Goal: Task Accomplishment & Management: Use online tool/utility

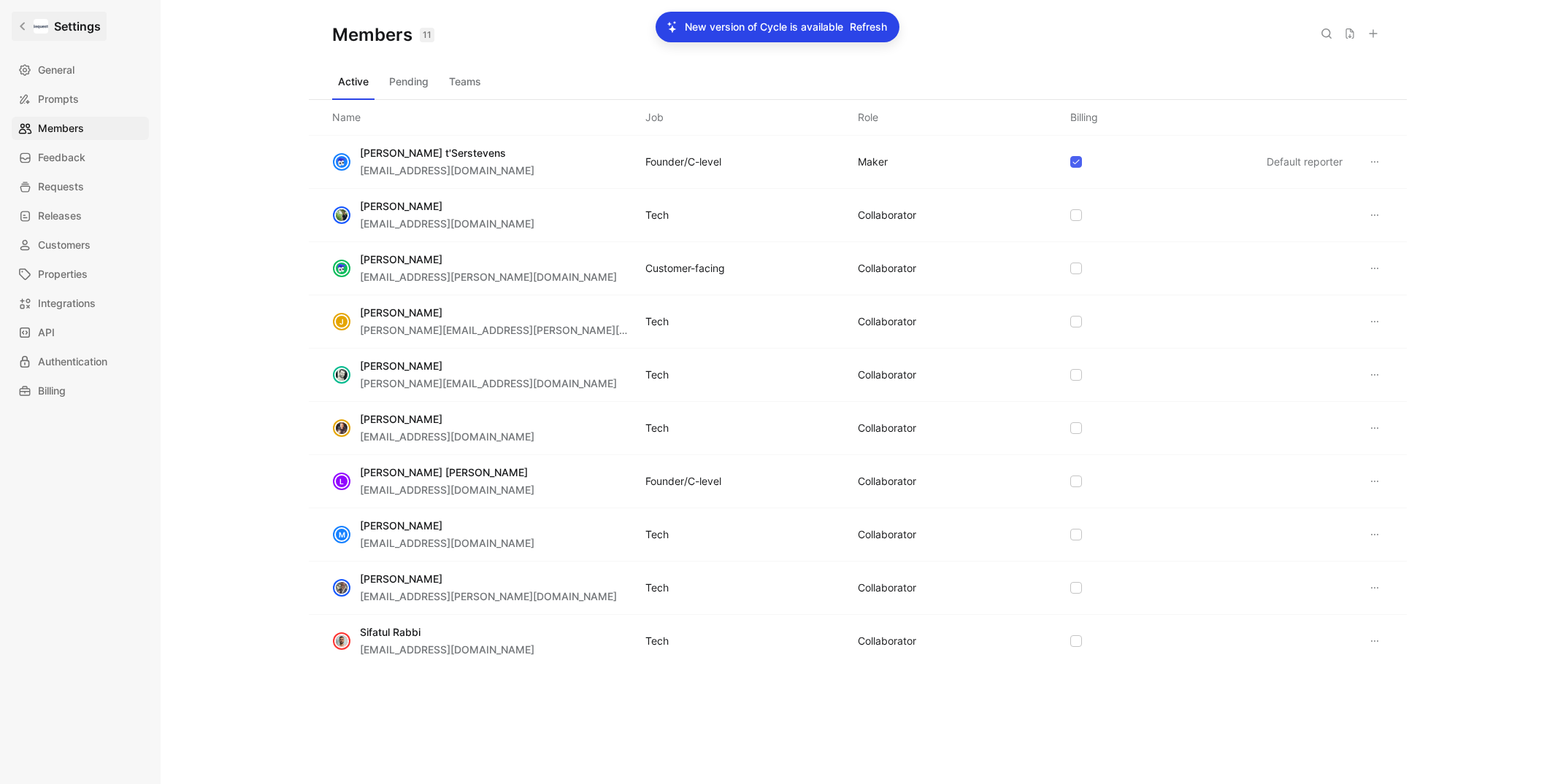
click at [24, 27] on icon at bounding box center [22, 25] width 10 height 10
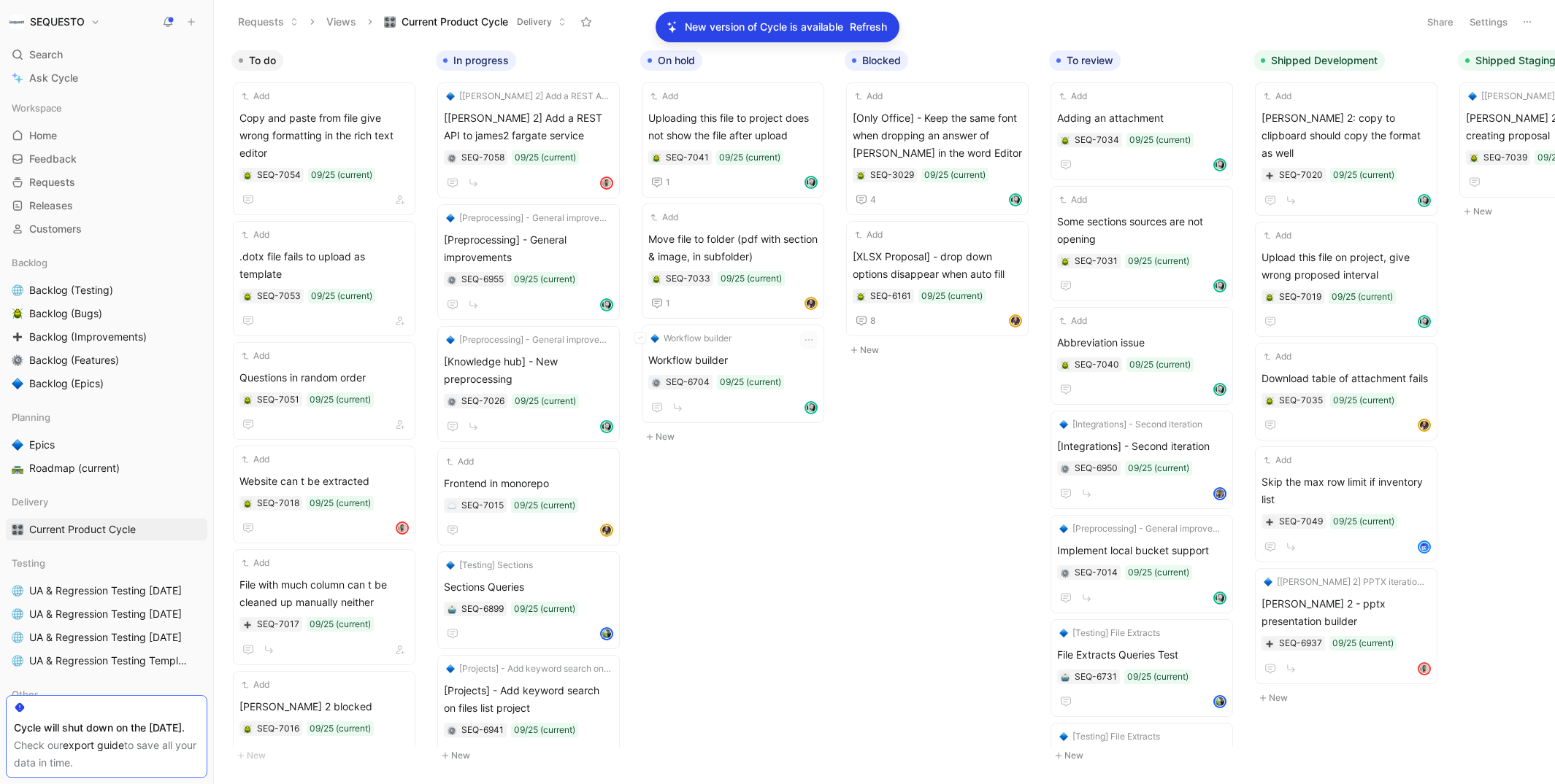
click at [1011, 303] on div "To do Add Copy and paste from file give wrong formatting in the rich text edito…" at bounding box center [883, 414] width 1340 height 741
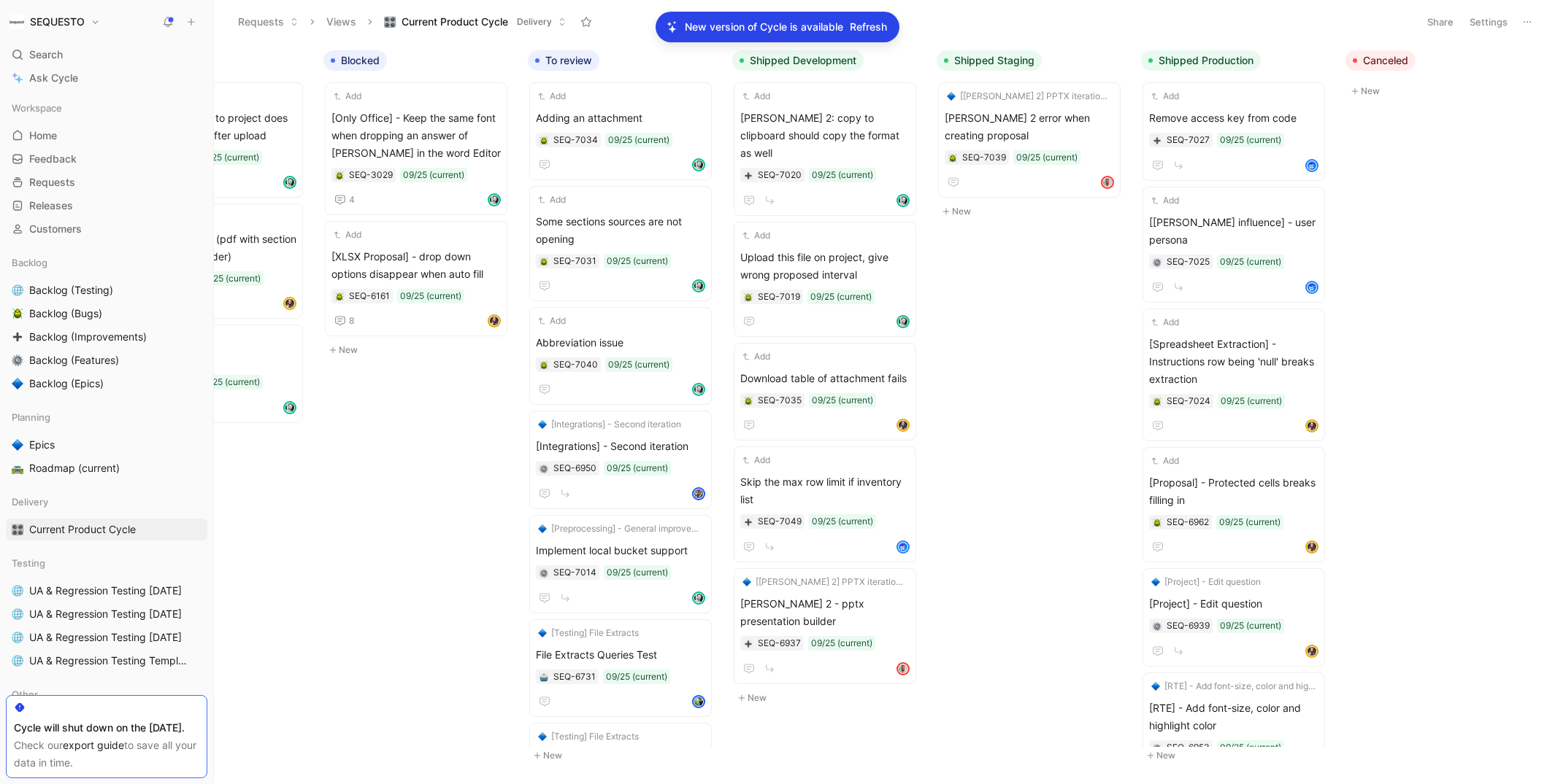
click at [872, 26] on span "Refresh" at bounding box center [867, 26] width 37 height 17
drag, startPoint x: 861, startPoint y: 29, endPoint x: 910, endPoint y: 8, distance: 53.3
click at [861, 29] on span "Refresh" at bounding box center [867, 26] width 37 height 17
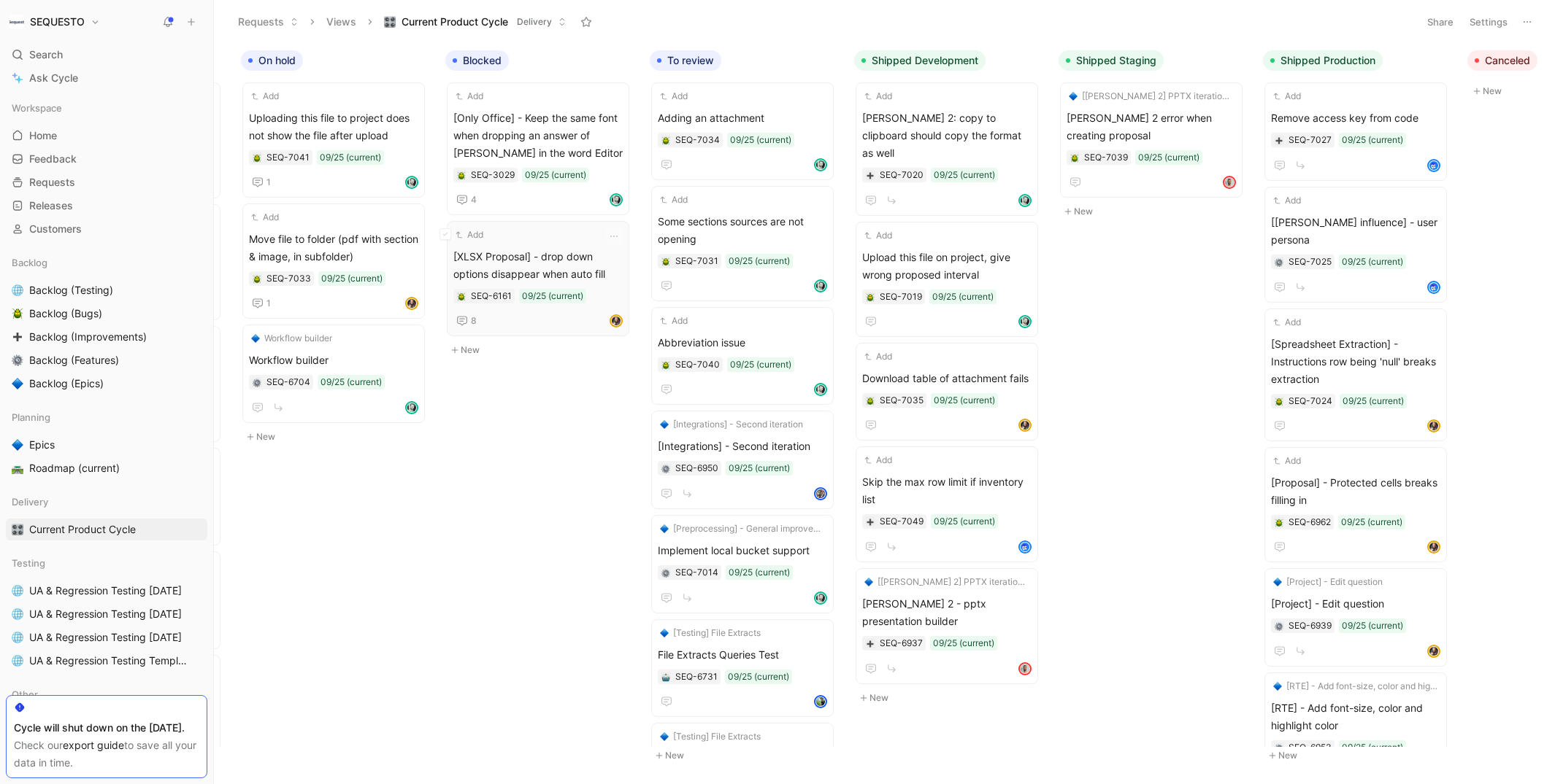
scroll to position [0, 521]
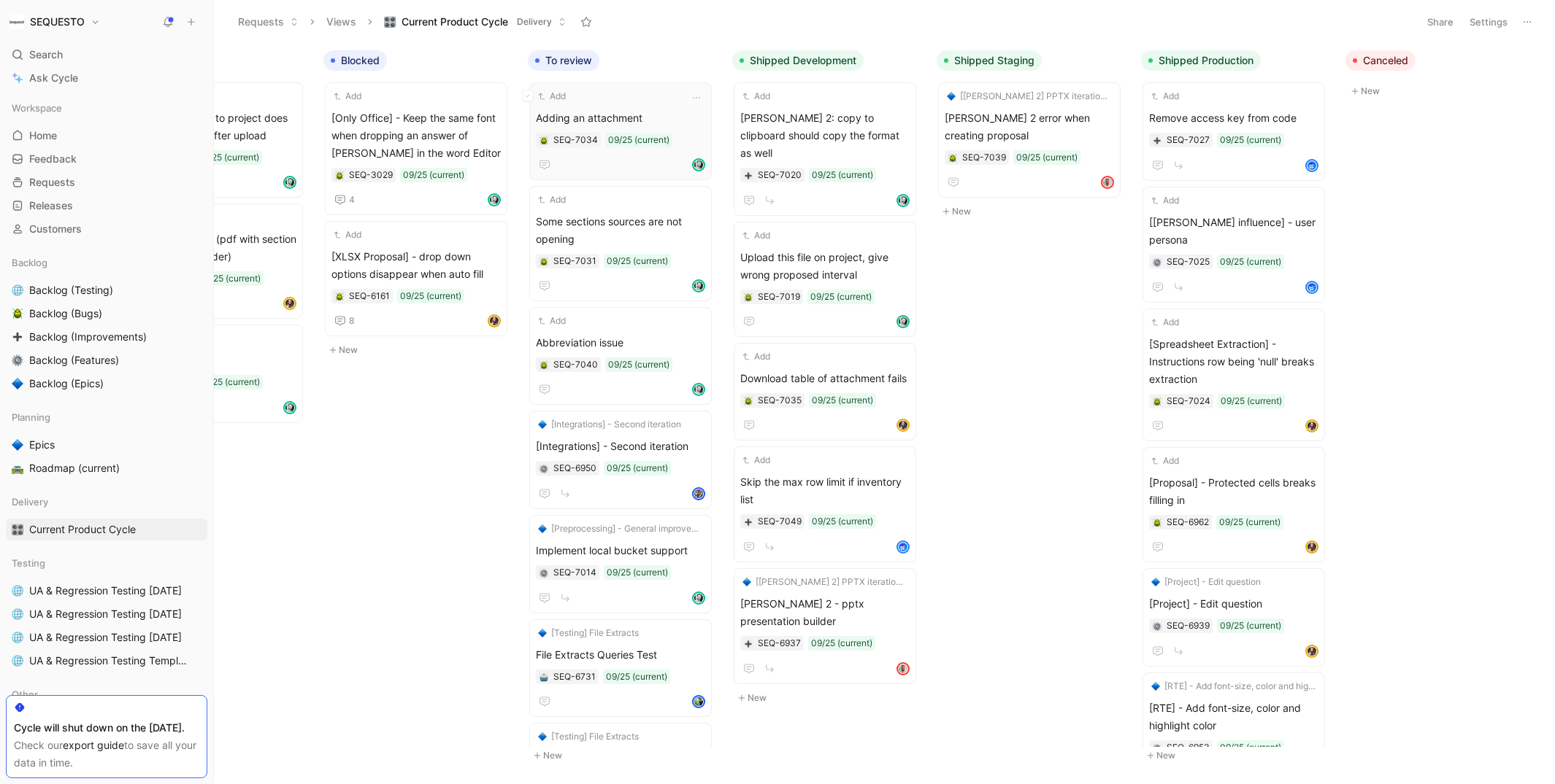
click at [589, 113] on span "Adding an attachment" at bounding box center [620, 117] width 169 height 17
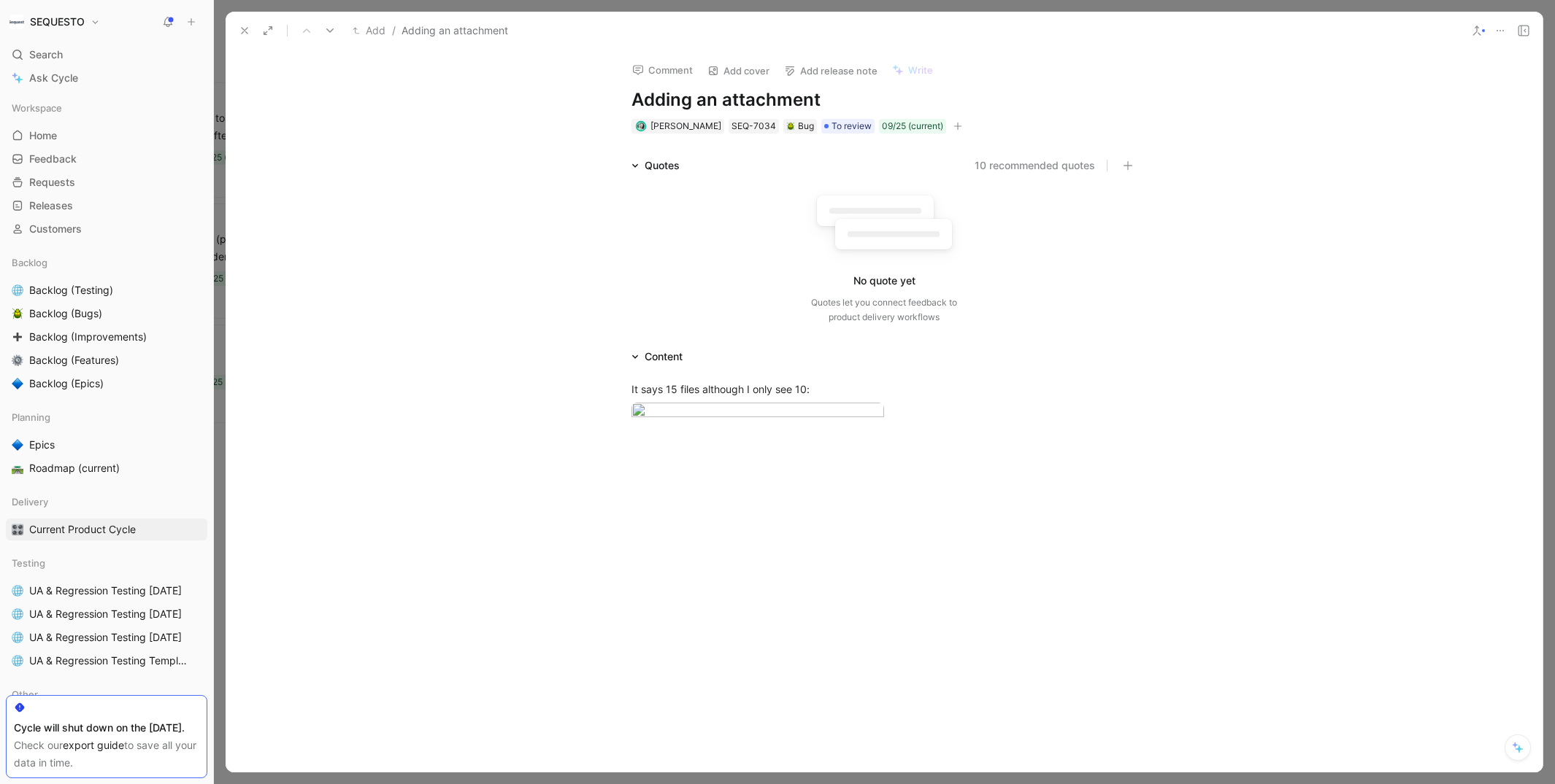
click at [240, 26] on icon at bounding box center [244, 31] width 12 height 12
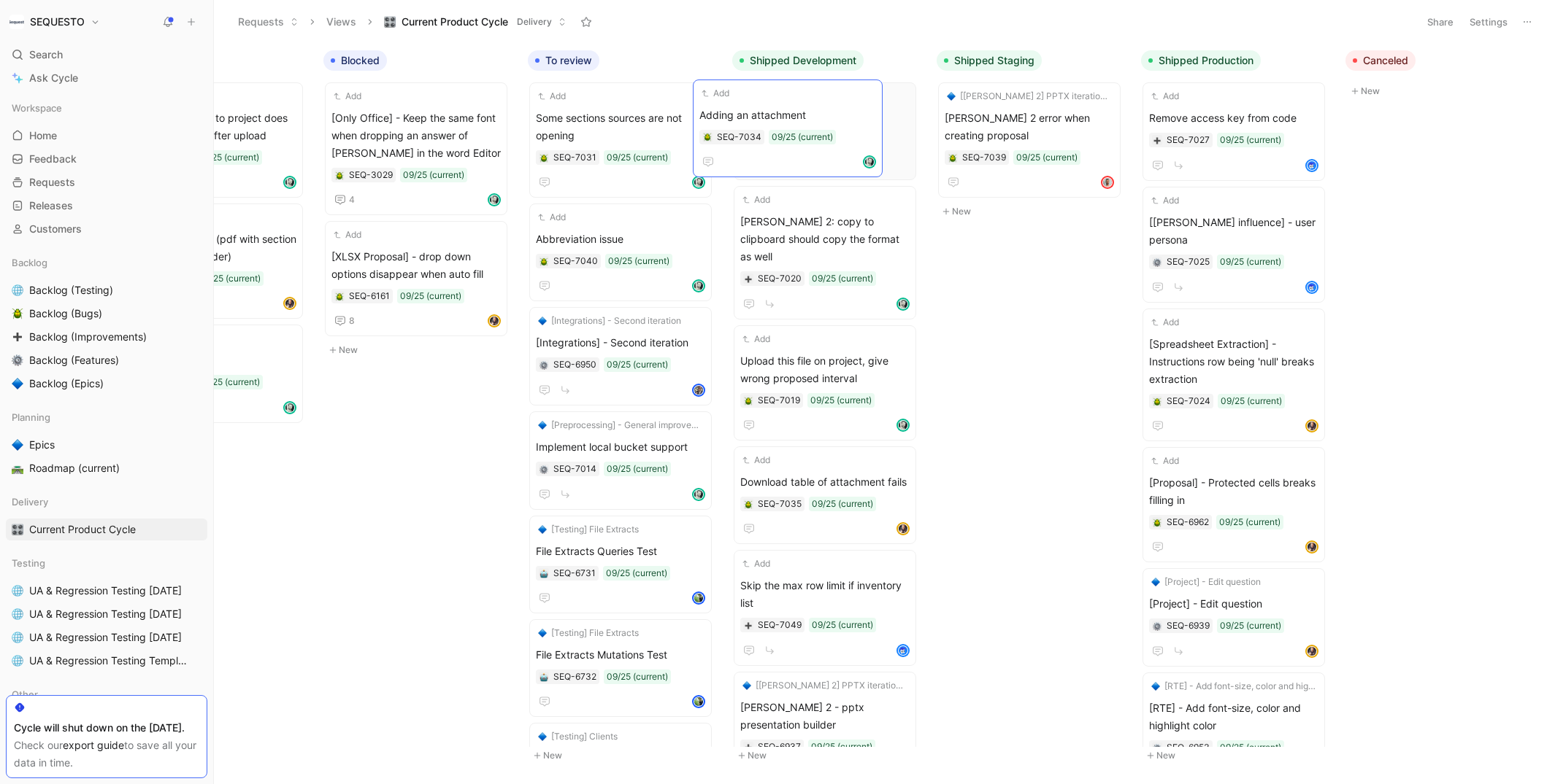
drag, startPoint x: 625, startPoint y: 112, endPoint x: 788, endPoint y: 109, distance: 163.0
click at [617, 129] on span "Some sections sources are not opening" at bounding box center [620, 126] width 169 height 35
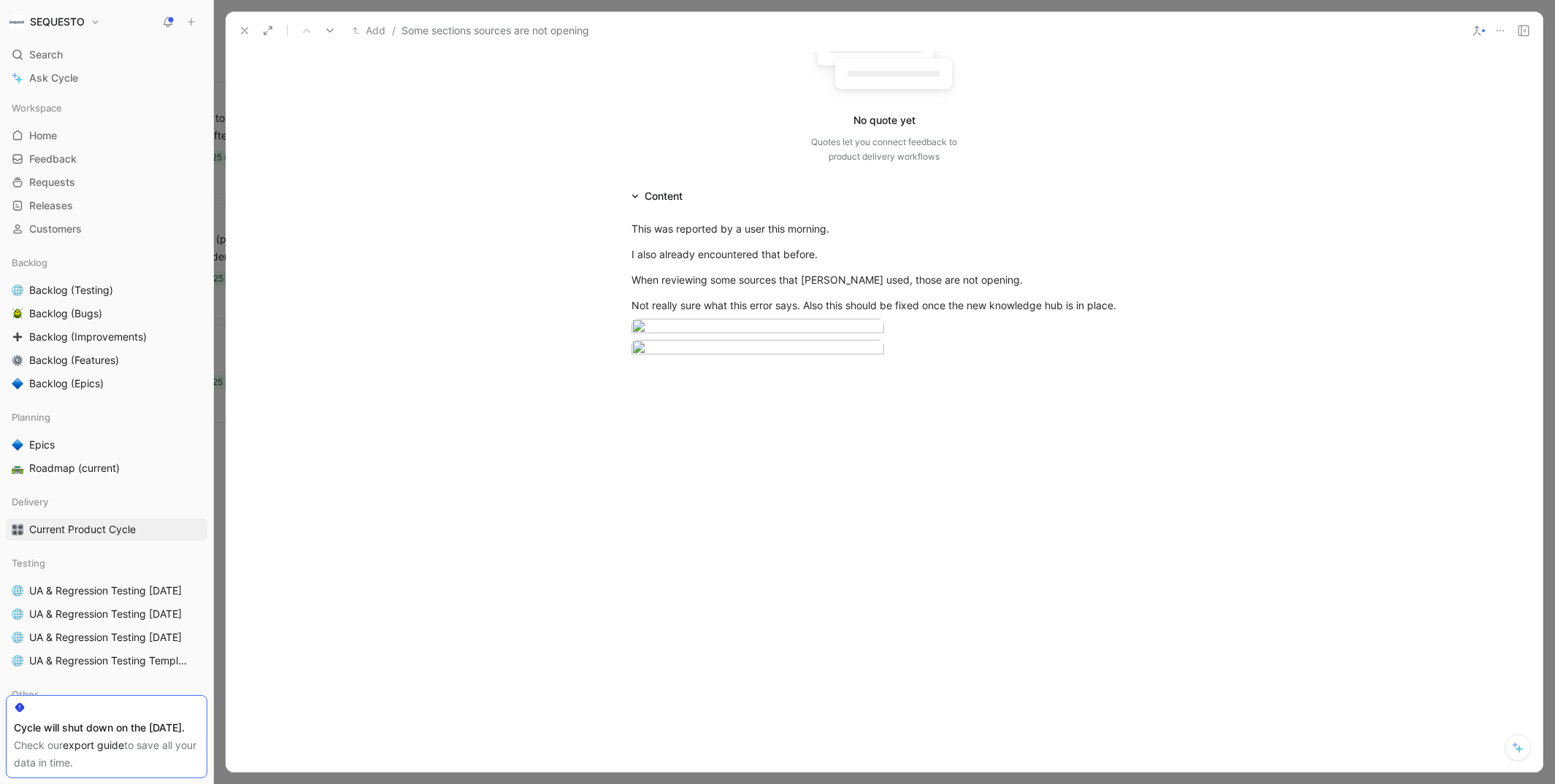
scroll to position [168, 0]
click at [244, 29] on icon at bounding box center [244, 31] width 12 height 12
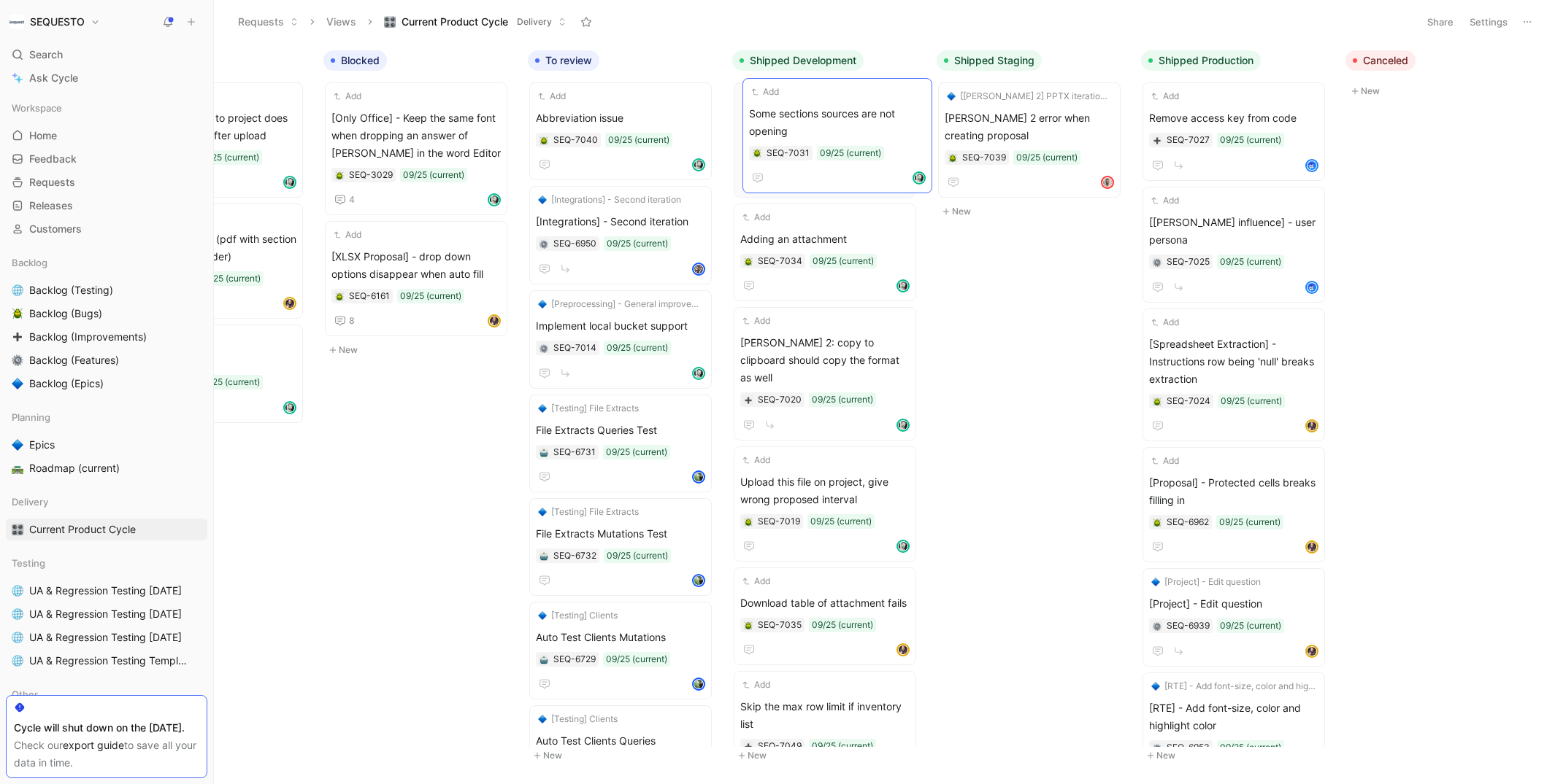
drag, startPoint x: 589, startPoint y: 119, endPoint x: 803, endPoint y: 114, distance: 214.1
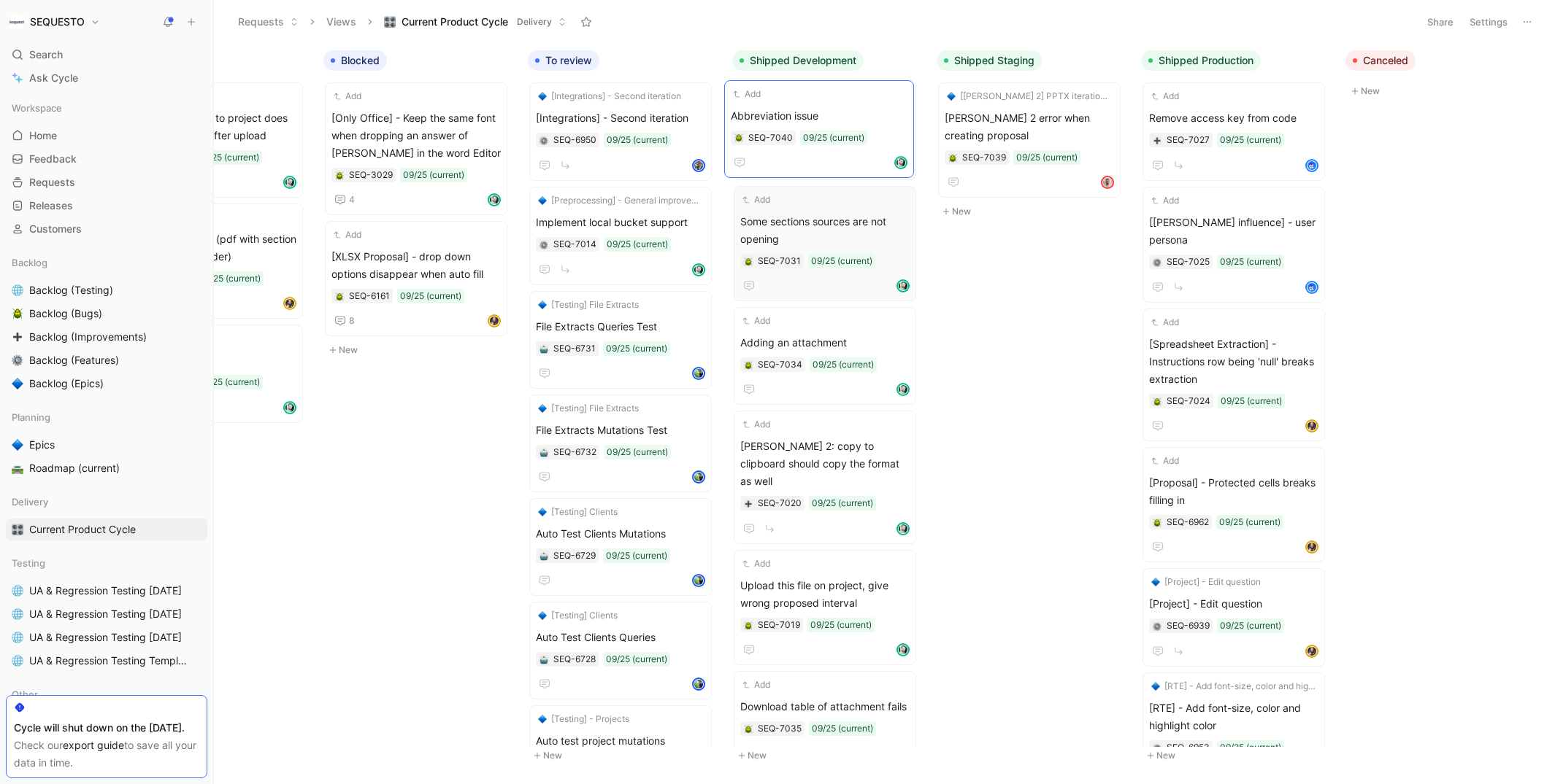
drag, startPoint x: 613, startPoint y: 115, endPoint x: 790, endPoint y: 115, distance: 177.0
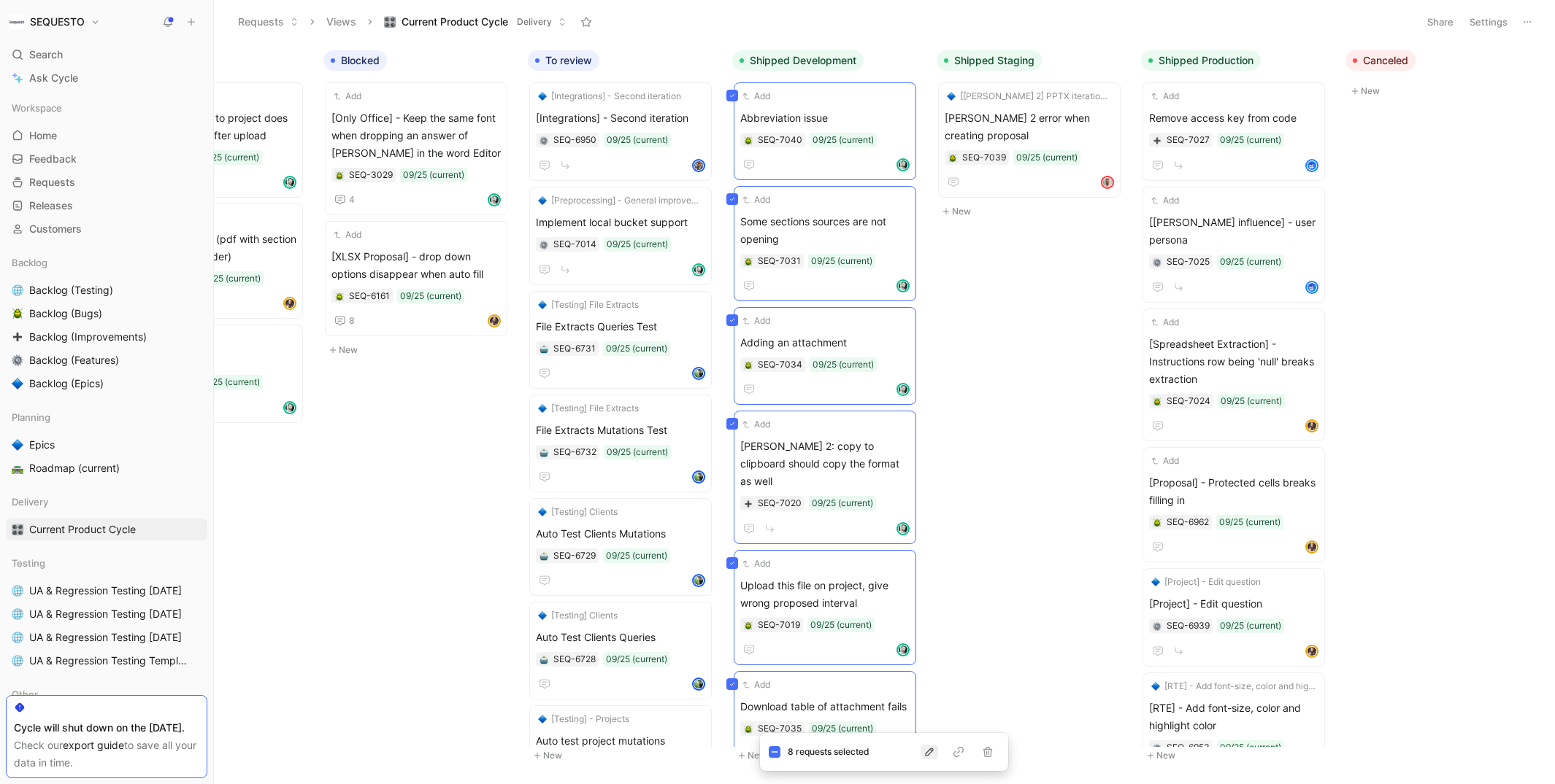
click at [929, 746] on button "button" at bounding box center [928, 752] width 17 height 14
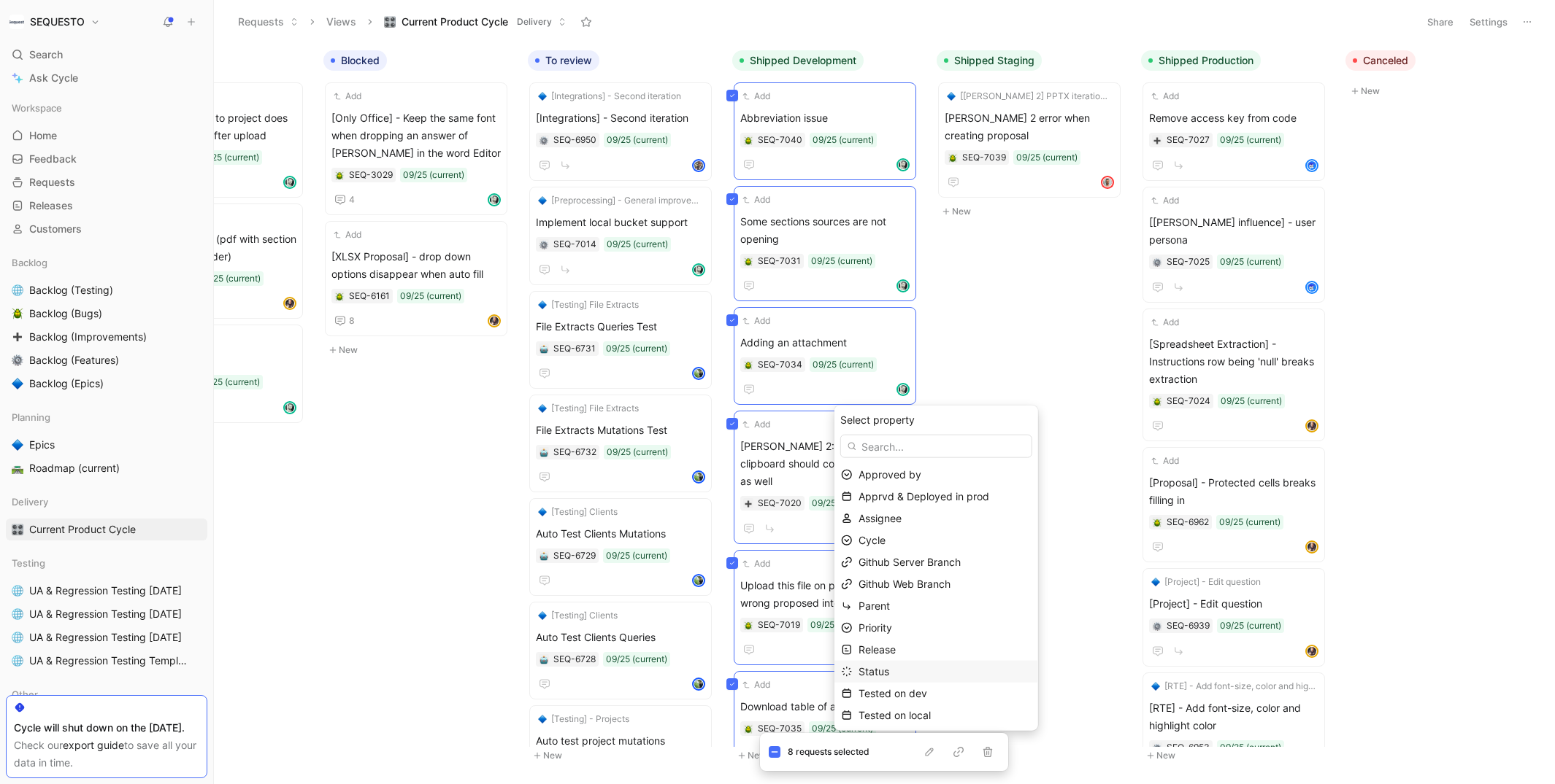
scroll to position [39, 0]
click at [903, 658] on span "Tested on dev" at bounding box center [892, 655] width 69 height 13
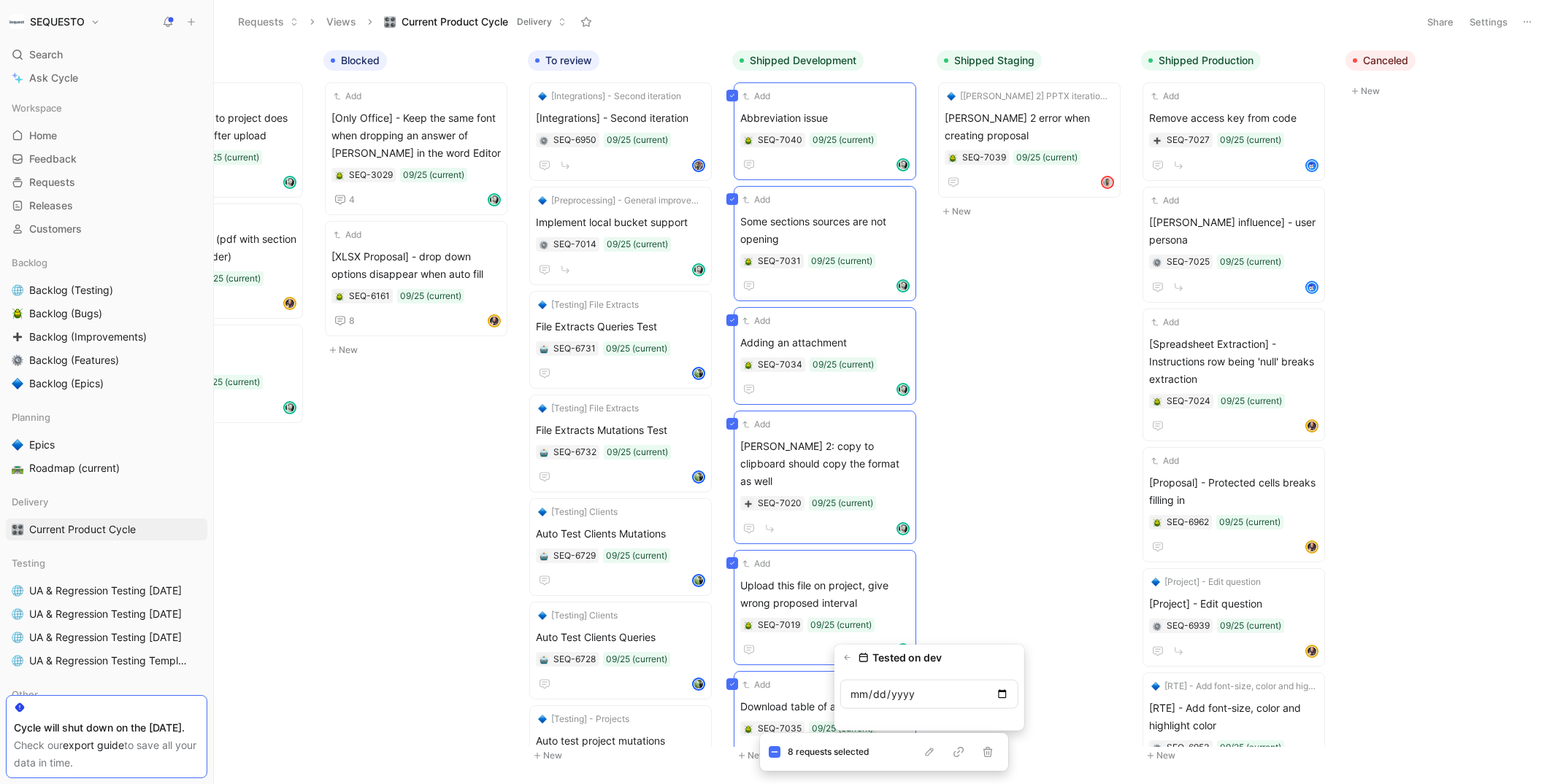
click at [1000, 693] on input "date" at bounding box center [929, 695] width 178 height 29
type input "2025-09-25"
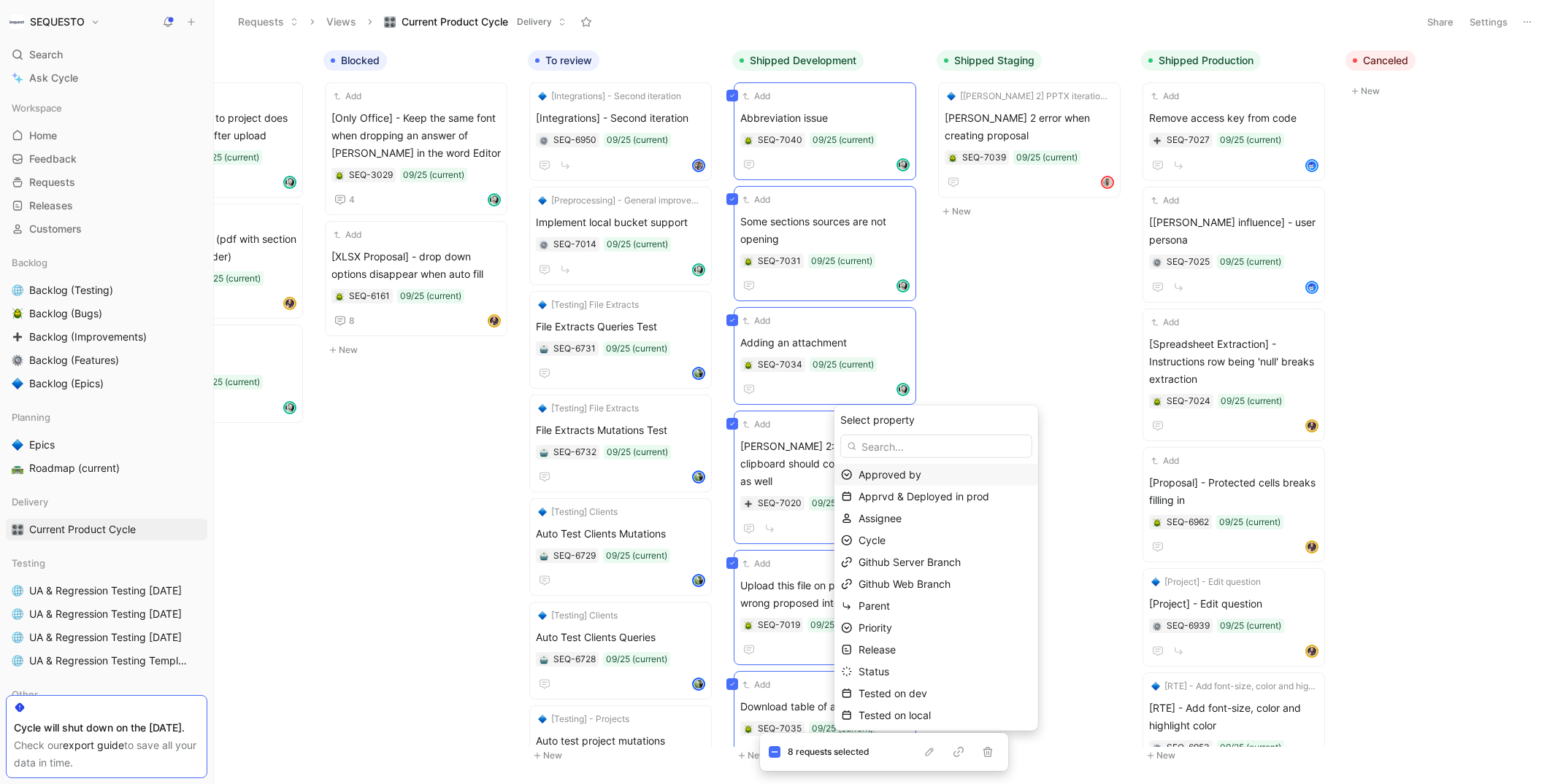
click at [1014, 423] on div "Select property" at bounding box center [936, 420] width 192 height 17
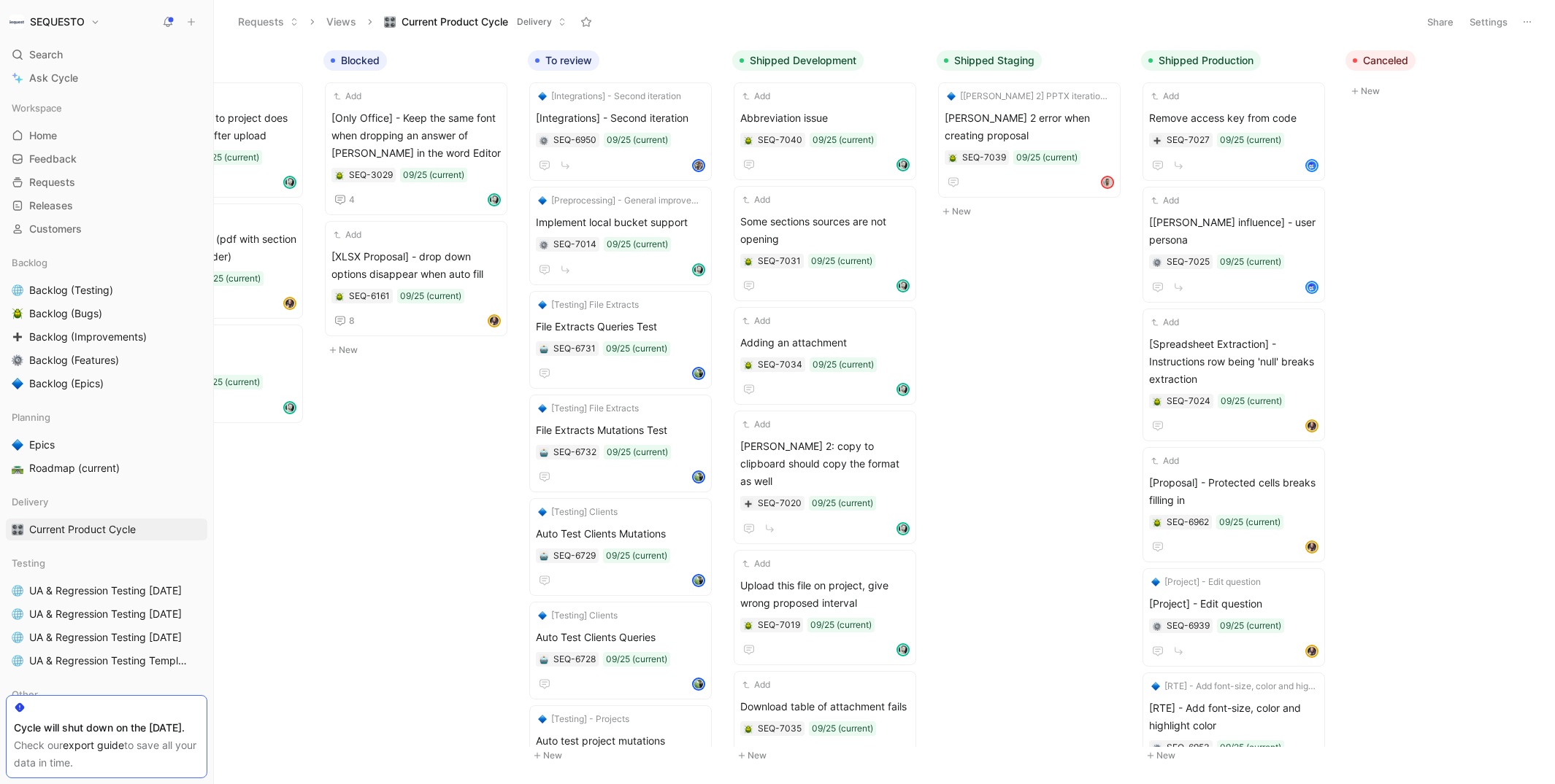
click at [992, 260] on div "To do Add Copy and paste from file give wrong formatting in the rich text edito…" at bounding box center [883, 414] width 1340 height 741
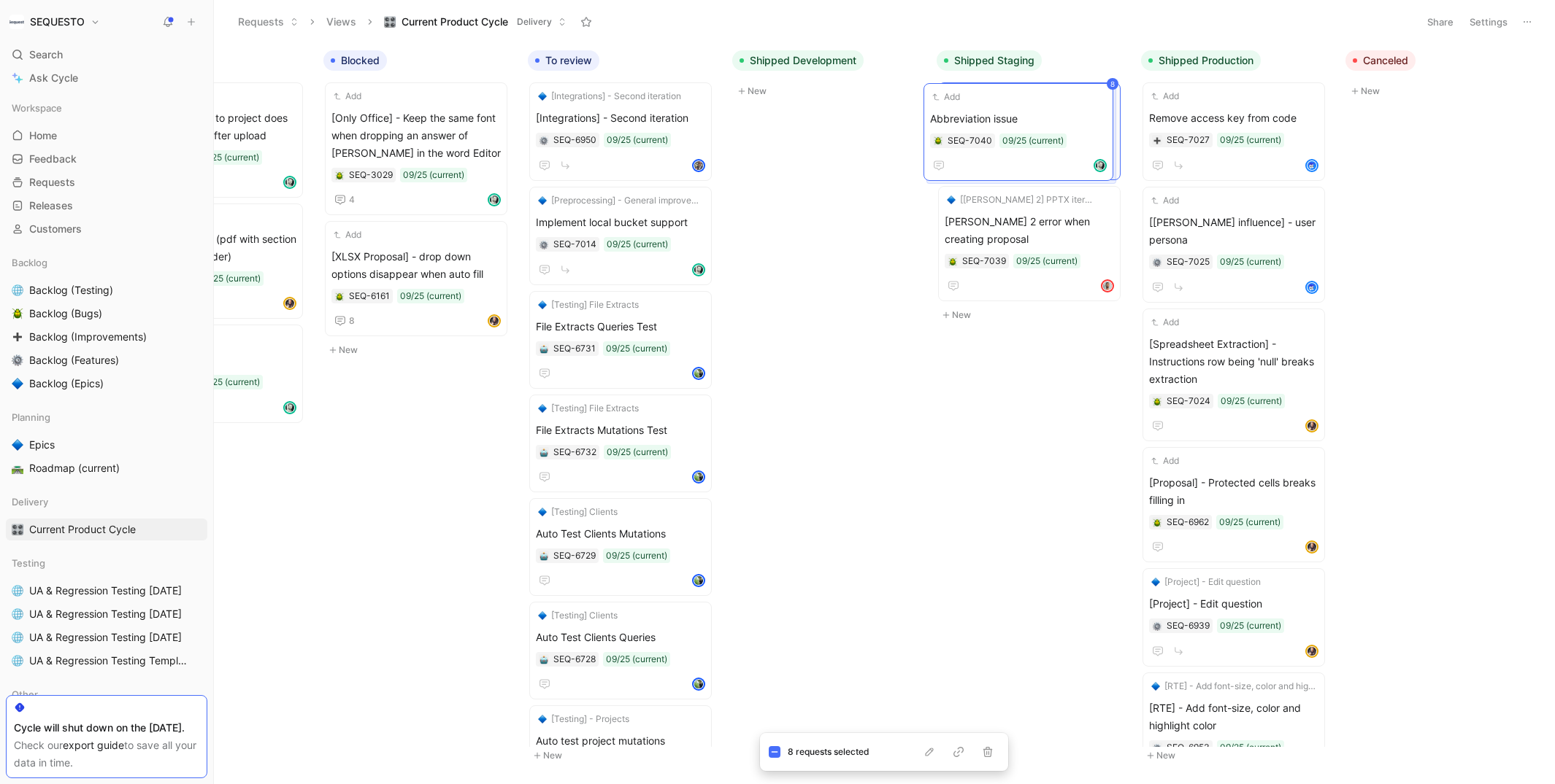
drag, startPoint x: 811, startPoint y: 95, endPoint x: 1000, endPoint y: 96, distance: 189.0
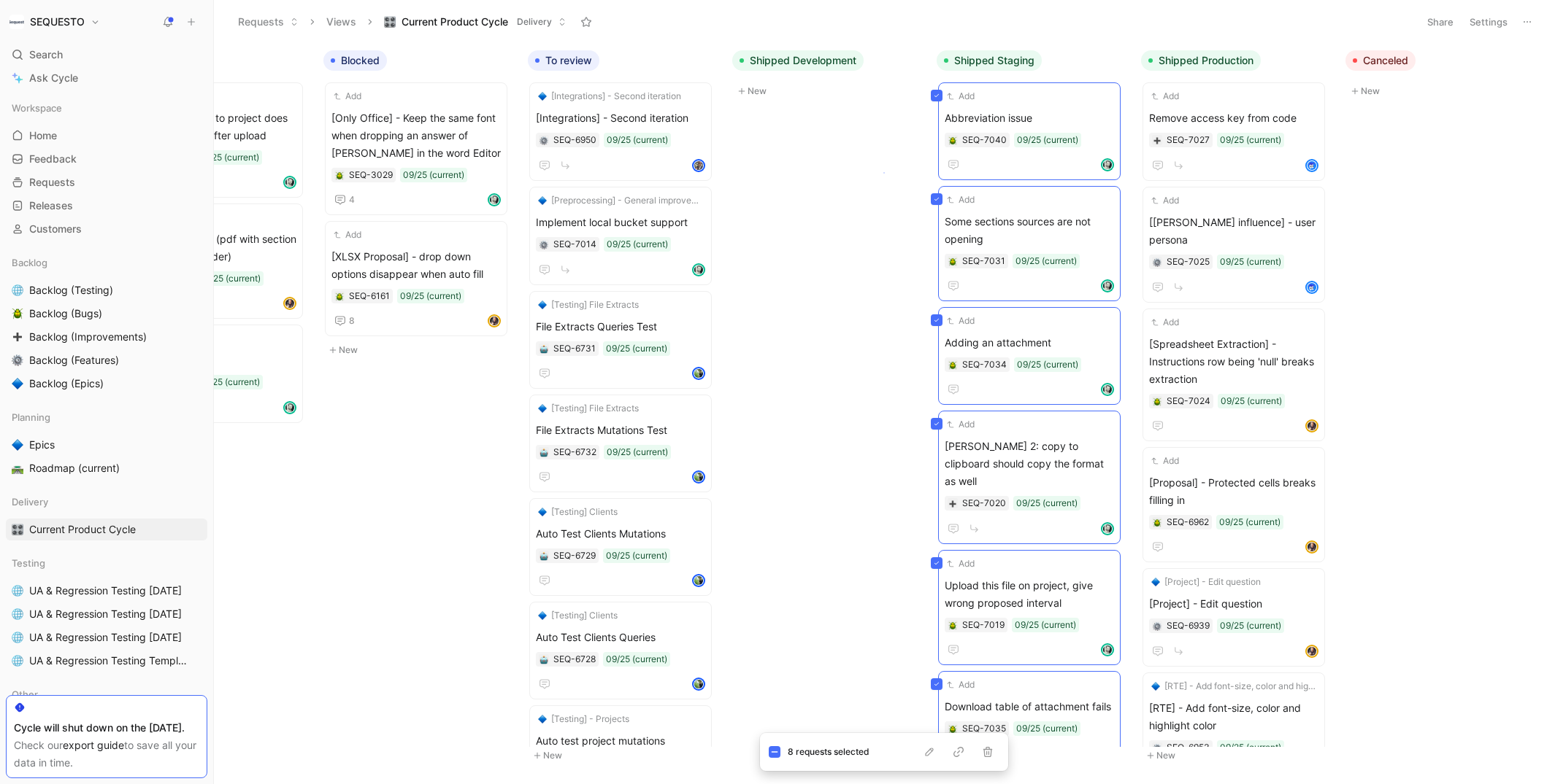
click at [883, 172] on body "SEQUESTO Search ⌘ K Ask Cycle Workspace Home G then H Feedback G then F Request…" at bounding box center [777, 392] width 1555 height 784
